Goal: Task Accomplishment & Management: Use online tool/utility

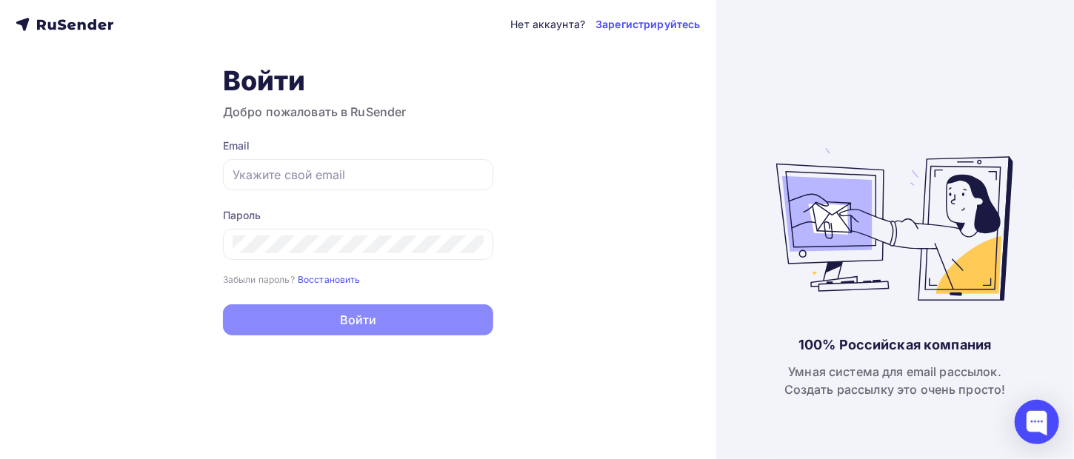
type input "[EMAIL_ADDRESS][DOMAIN_NAME]"
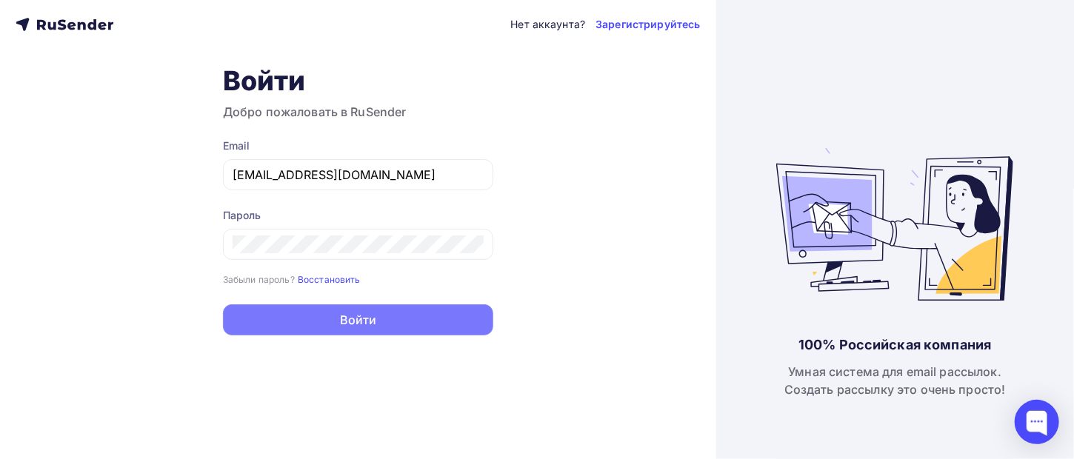
click at [363, 316] on button "Войти" at bounding box center [358, 319] width 270 height 31
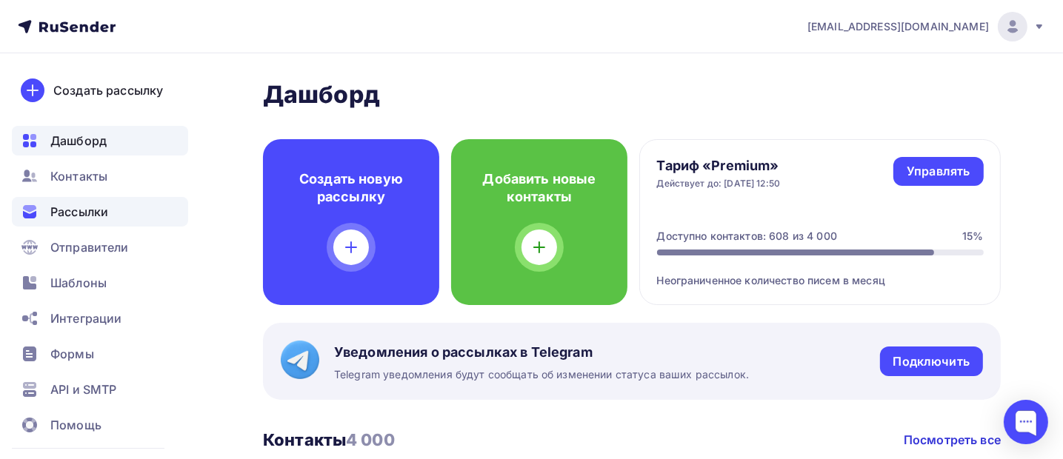
click at [70, 216] on span "Рассылки" at bounding box center [79, 212] width 58 height 18
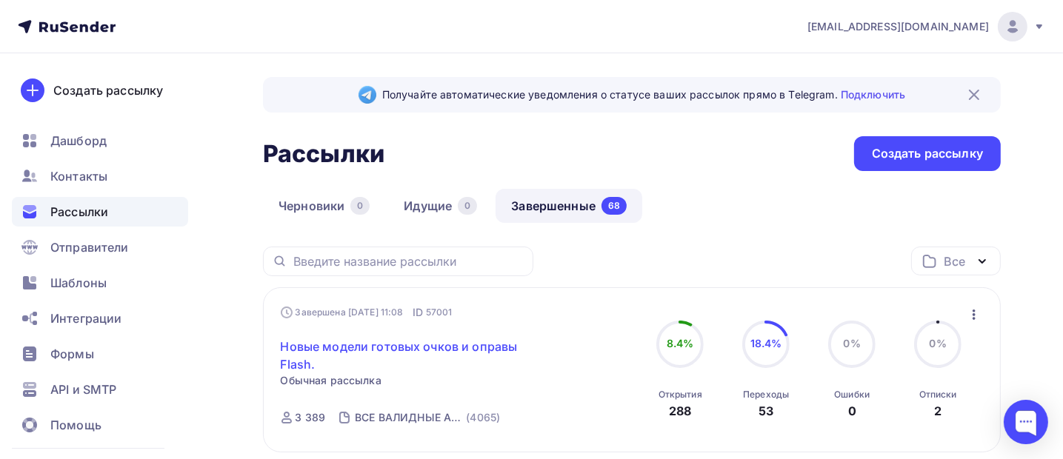
click at [310, 350] on link "Новые модели готовых очков и оправы Flash." at bounding box center [408, 356] width 254 height 36
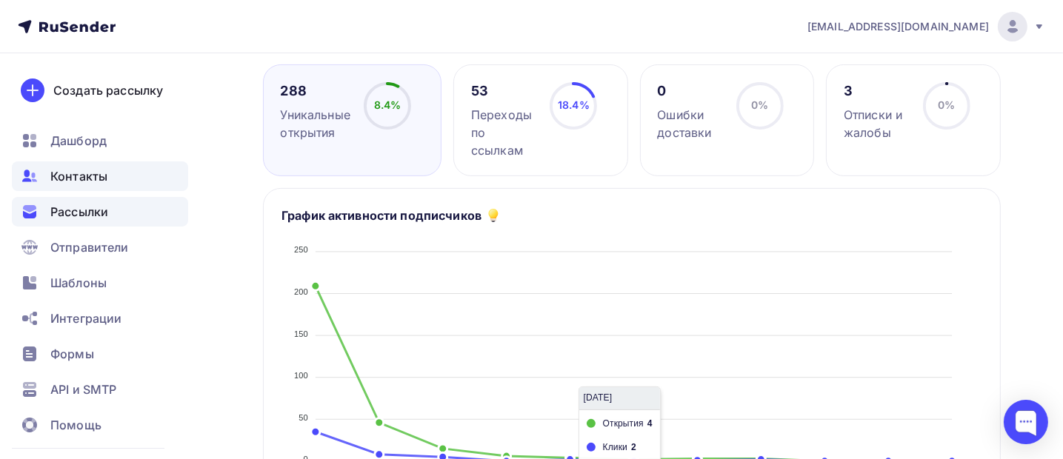
scroll to position [222, 0]
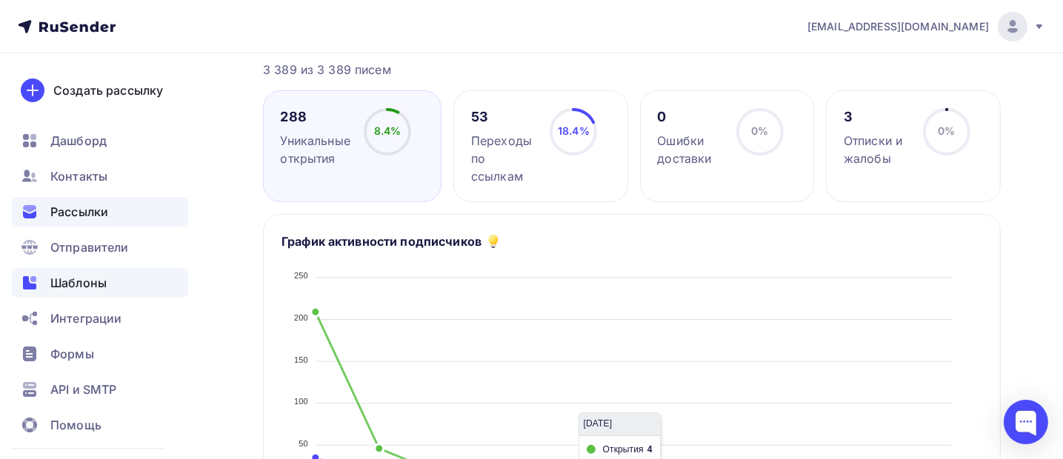
click at [93, 286] on span "Шаблоны" at bounding box center [78, 283] width 56 height 18
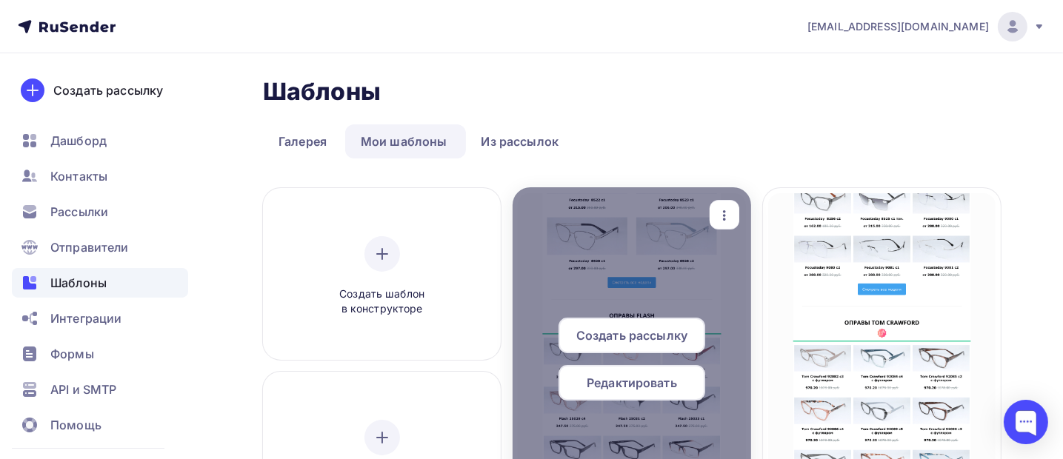
click at [549, 258] on div at bounding box center [632, 365] width 238 height 356
click at [587, 386] on span "Редактировать" at bounding box center [632, 383] width 90 height 18
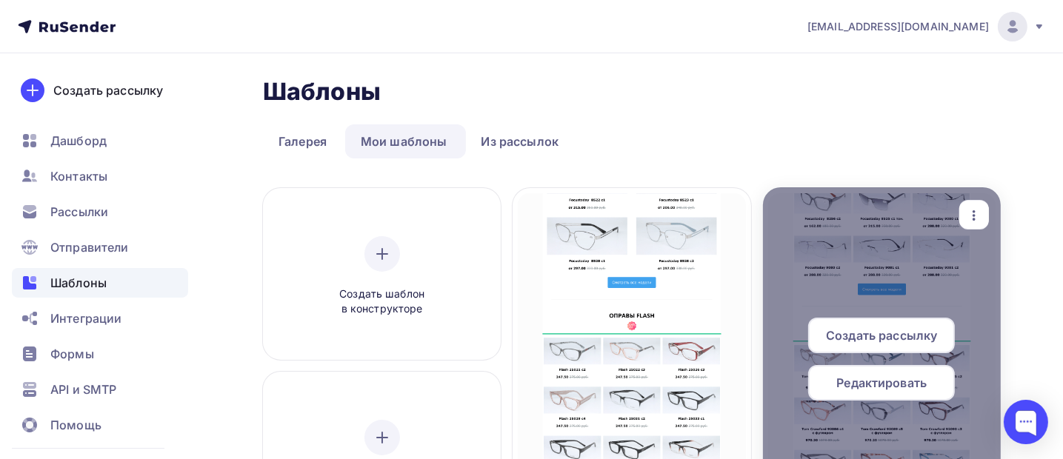
click at [763, 225] on div at bounding box center [882, 365] width 238 height 356
click at [836, 384] on span "Редактировать" at bounding box center [881, 383] width 90 height 18
